Goal: Information Seeking & Learning: Learn about a topic

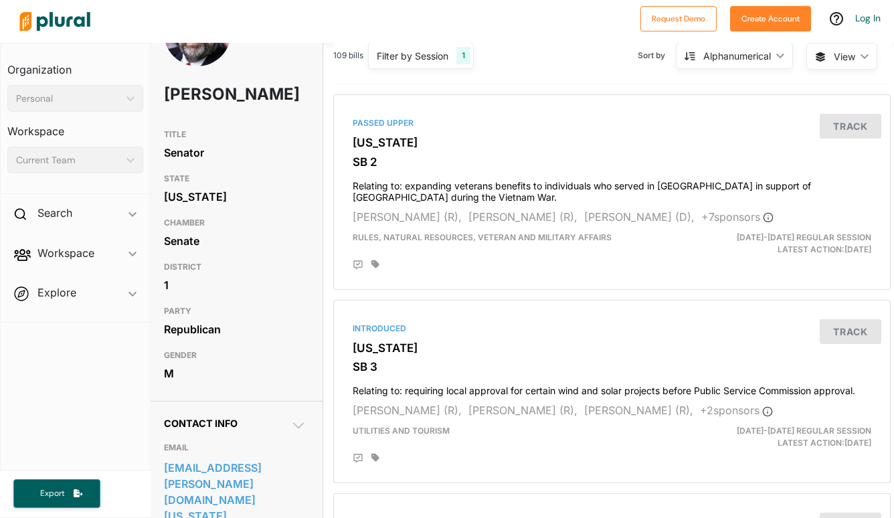
scroll to position [0, 3]
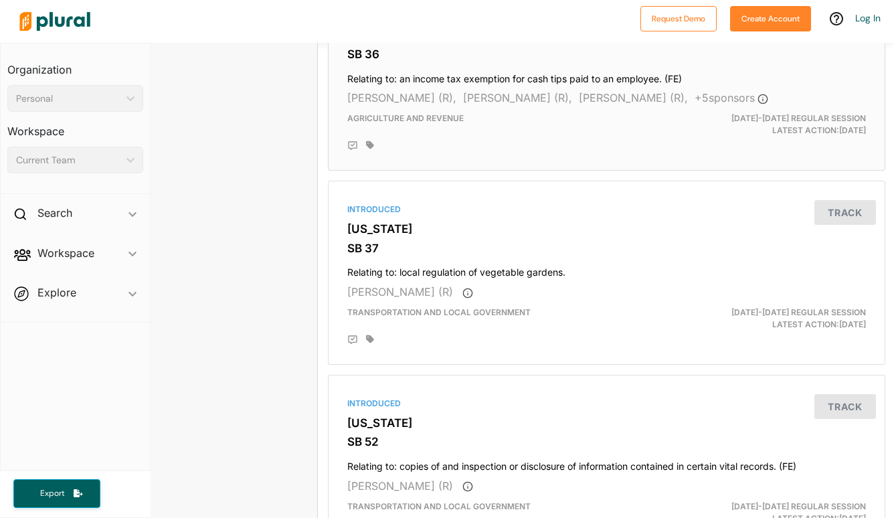
scroll to position [2558, 9]
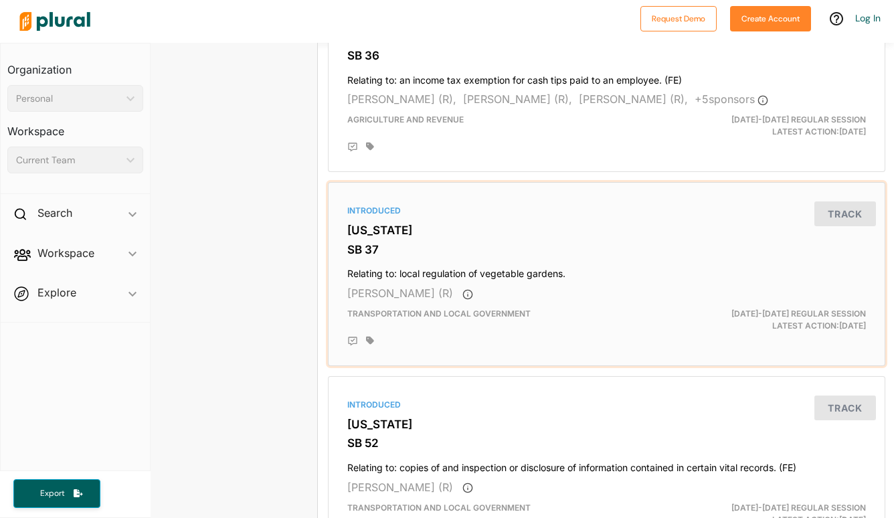
click at [549, 271] on h4 "Relating to: local regulation of vegetable gardens." at bounding box center [606, 271] width 519 height 18
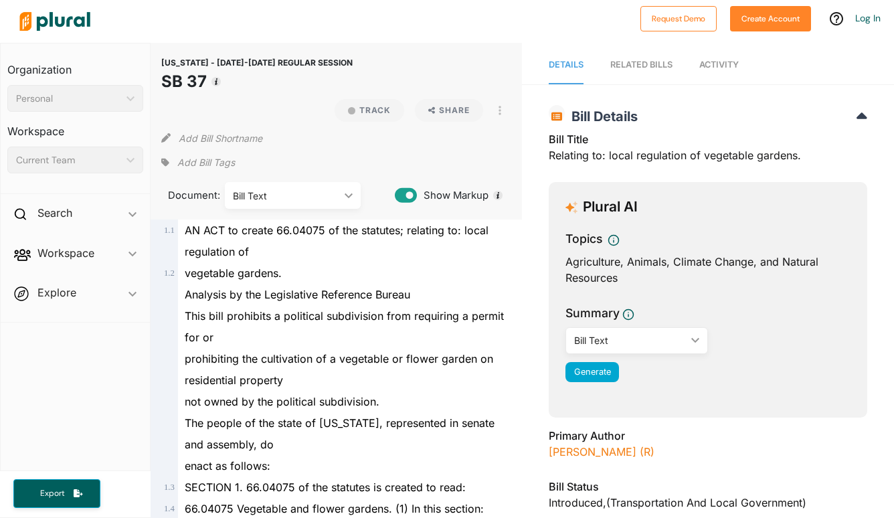
click at [418, 352] on span "prohibiting the cultivation of a vegetable or flower garden on residential prop…" at bounding box center [339, 369] width 308 height 35
